Goal: Task Accomplishment & Management: Manage account settings

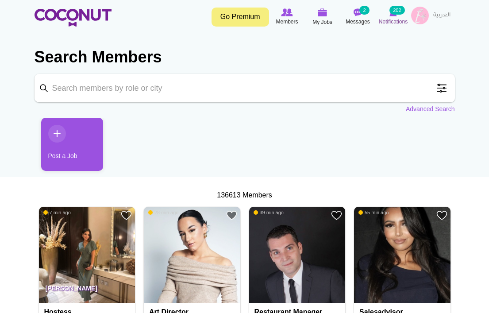
click at [396, 13] on small "202" at bounding box center [397, 10] width 15 height 9
click at [427, 19] on img at bounding box center [420, 16] width 18 height 18
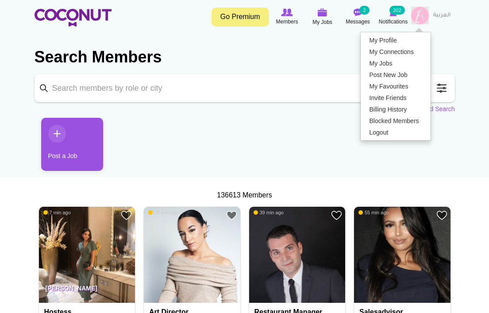
click at [421, 18] on img at bounding box center [420, 16] width 18 height 18
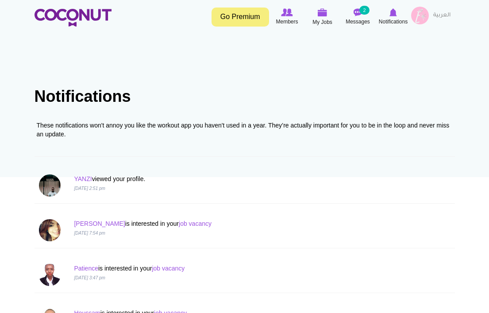
click at [418, 14] on img at bounding box center [420, 16] width 18 height 18
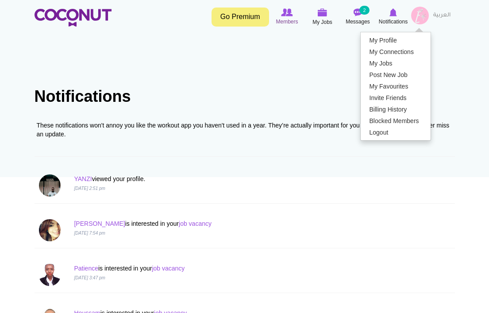
click at [289, 13] on img at bounding box center [287, 12] width 12 height 8
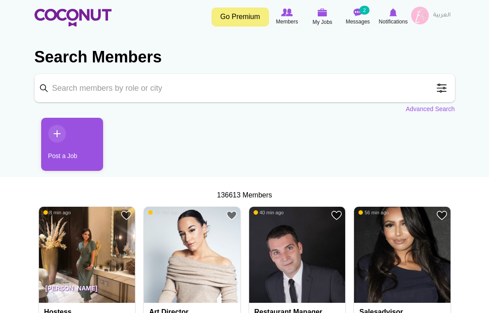
click at [242, 16] on link "Go Premium" at bounding box center [241, 17] width 58 height 19
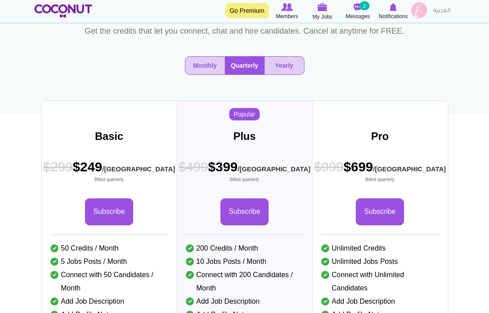
scroll to position [66, 0]
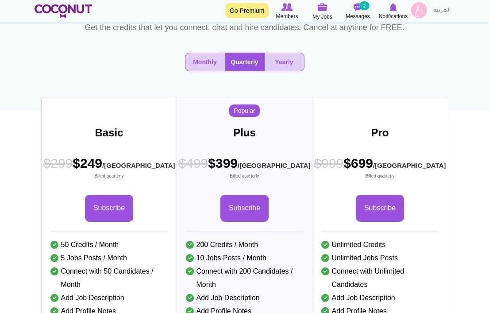
click at [193, 72] on div "Monthly Quarterly Yearly" at bounding box center [245, 66] width 420 height 40
click at [197, 67] on button "Monthly" at bounding box center [204, 62] width 39 height 18
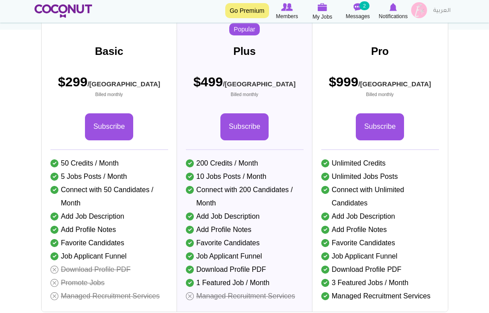
scroll to position [27, 0]
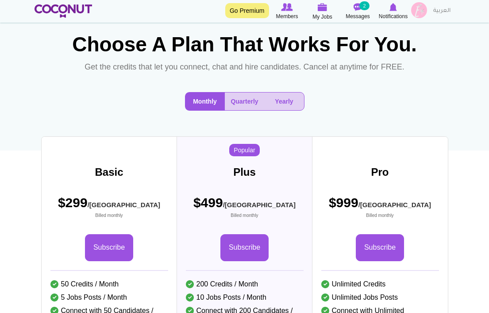
click at [420, 14] on img at bounding box center [419, 10] width 16 height 16
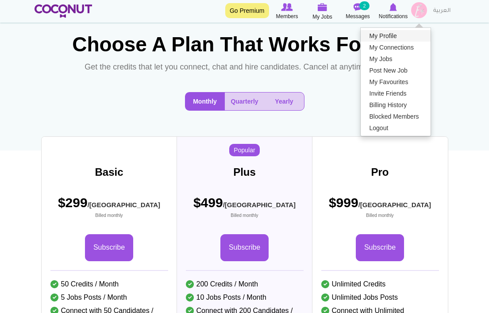
click at [400, 36] on link "My Profile" at bounding box center [396, 36] width 70 height 12
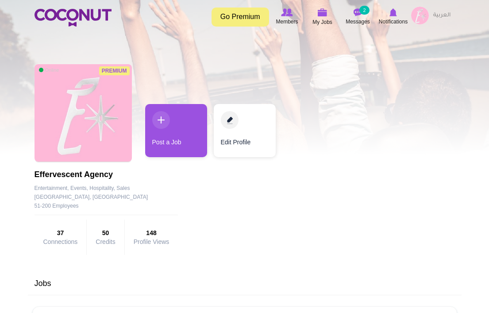
click at [115, 70] on span "Premium" at bounding box center [114, 70] width 31 height 9
click at [420, 18] on img at bounding box center [420, 16] width 18 height 18
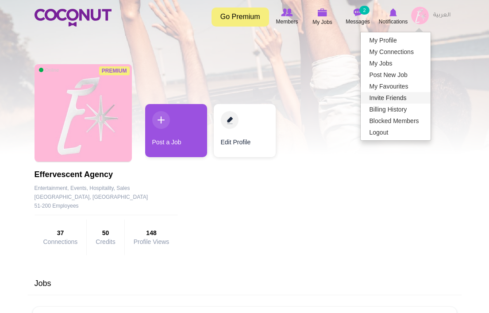
click at [402, 97] on link "Invite Friends" at bounding box center [396, 98] width 70 height 12
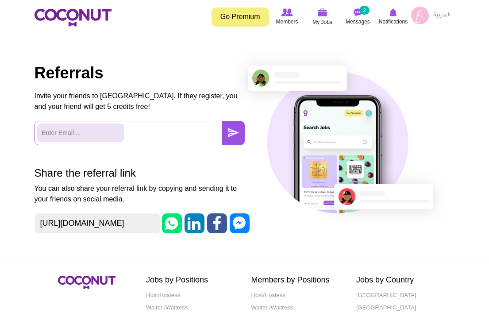
click at [417, 16] on img at bounding box center [420, 16] width 18 height 18
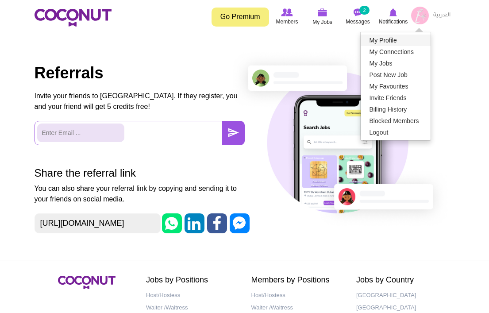
click at [408, 39] on link "My Profile" at bounding box center [396, 41] width 70 height 12
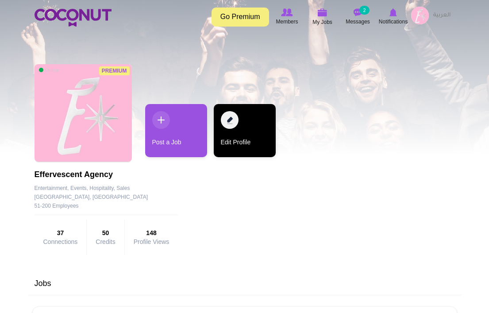
scroll to position [0, 0]
click at [231, 129] on link "Edit Profile" at bounding box center [245, 130] width 62 height 53
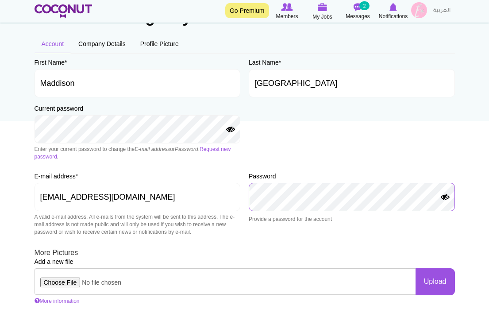
scroll to position [52, 0]
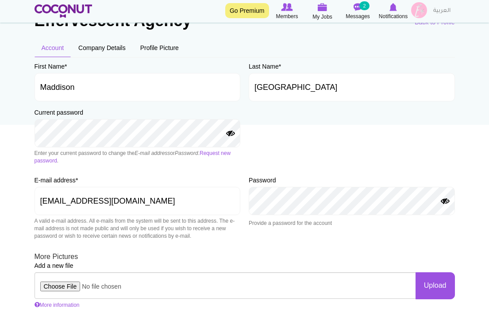
click at [446, 201] on button "Show Password" at bounding box center [445, 201] width 11 height 7
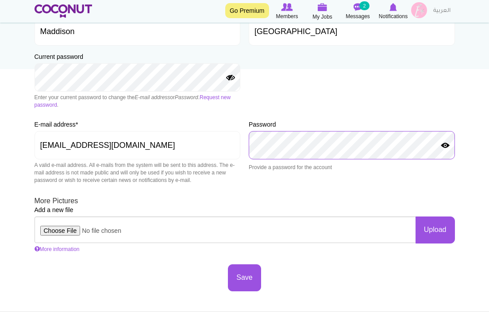
scroll to position [119, 0]
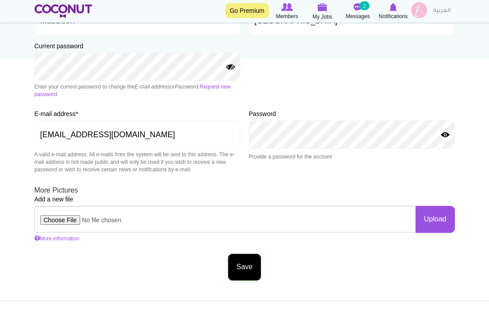
click at [247, 264] on button "Save" at bounding box center [244, 267] width 33 height 27
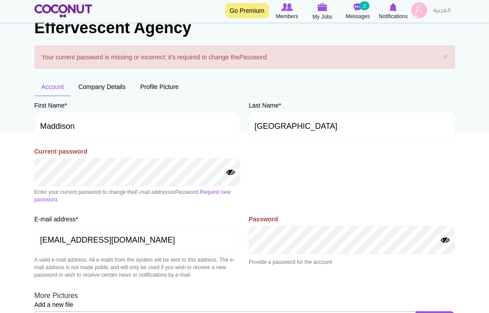
scroll to position [47, 0]
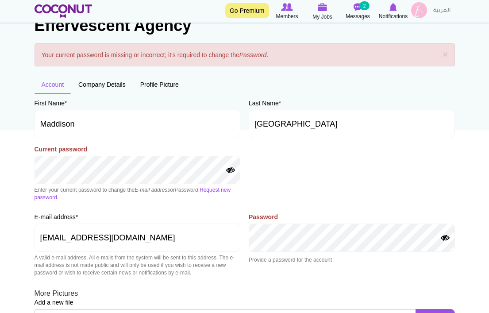
click at [225, 189] on link "Request new password" at bounding box center [133, 194] width 197 height 14
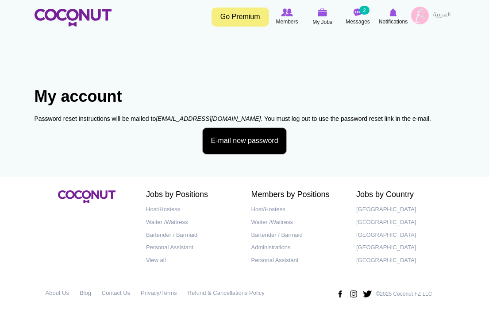
click at [247, 142] on button "E-mail new password" at bounding box center [244, 140] width 84 height 27
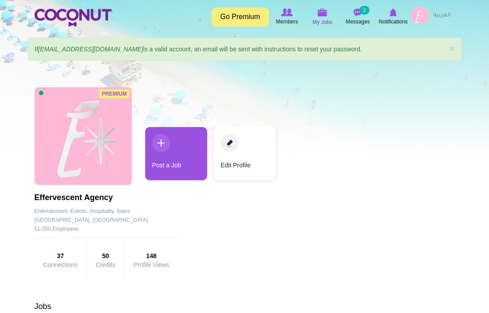
click at [316, 21] on span "My Jobs" at bounding box center [322, 22] width 20 height 9
